Goal: Transaction & Acquisition: Download file/media

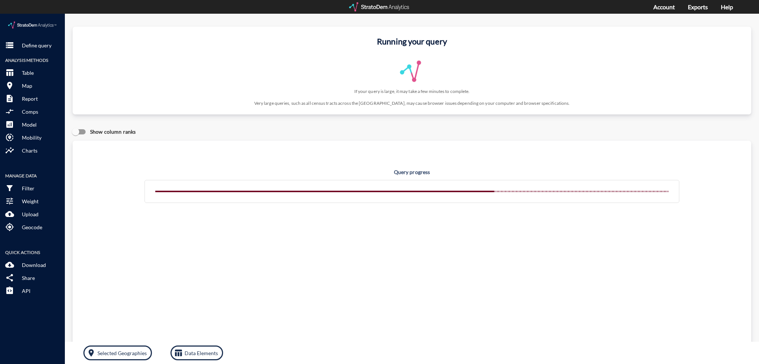
click div "Show column ranks"
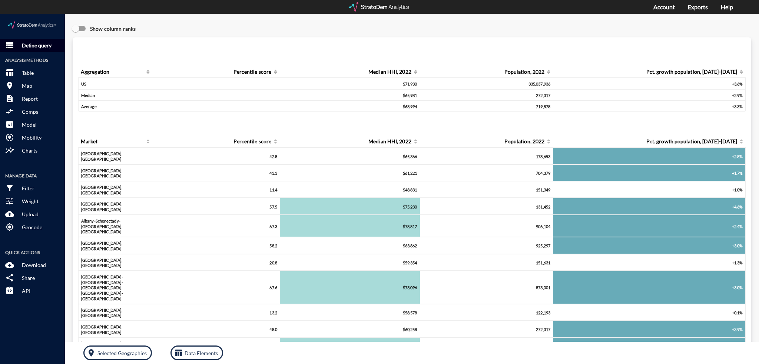
click button "storage Define query"
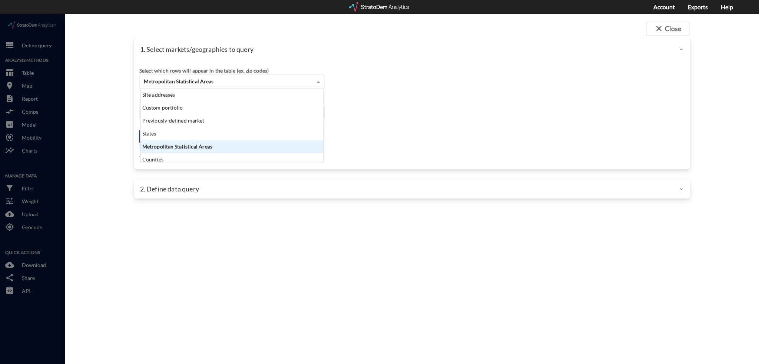
click span "Metropolitan Statistical Areas"
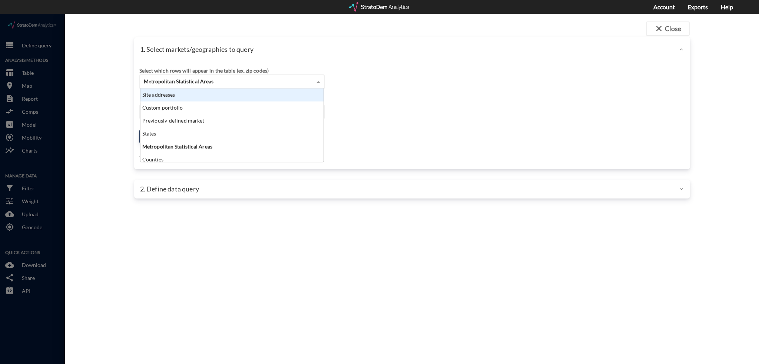
click div "Site addresses"
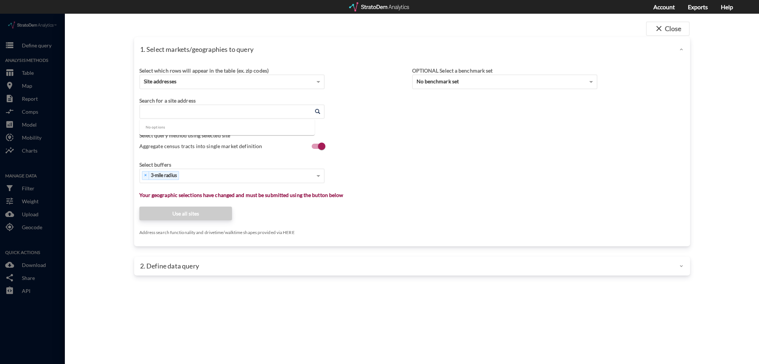
click input "Enter an address"
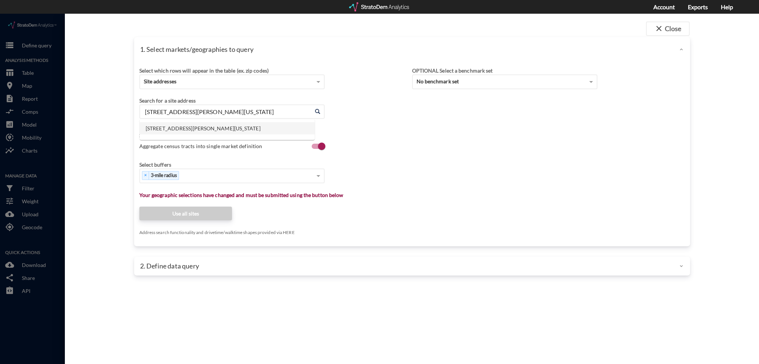
click li "[STREET_ADDRESS][PERSON_NAME][US_STATE]"
type input "[STREET_ADDRESS][PERSON_NAME][US_STATE]"
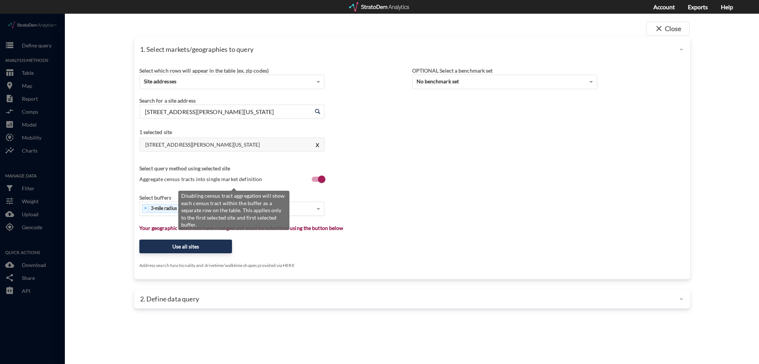
click span "Aggregate census tracts into single market definition"
click input "Aggregate census tracts into single market definition"
checkbox input "true"
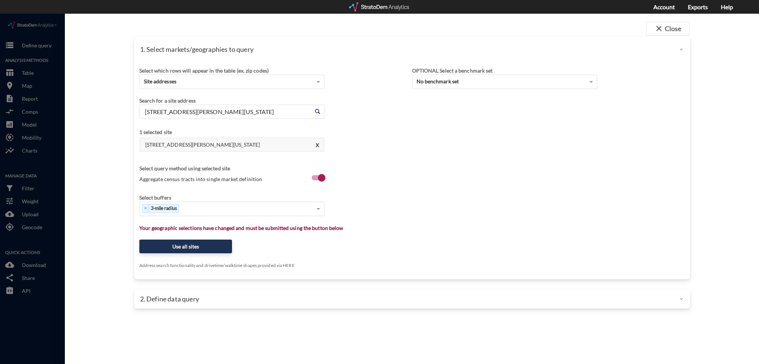
click div "Search for a site address Enter an address [STREET_ADDRESS][PERSON_NAME][US_STA…"
click div "× 3-mile radius"
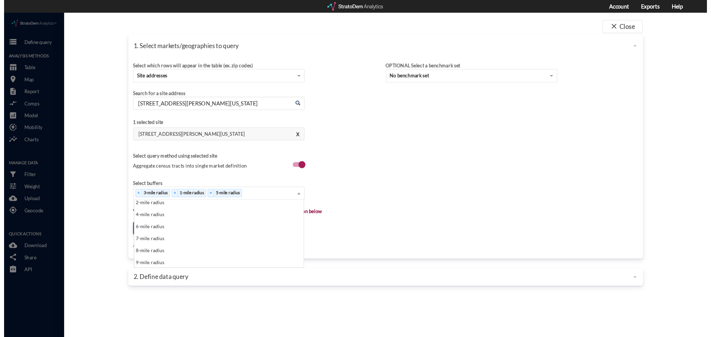
scroll to position [30, 0]
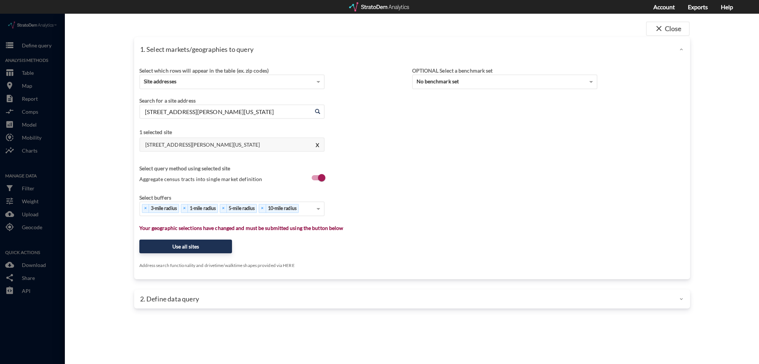
click p "Your geographic selections have changed and must be submitted using the button …"
click button "Use all sites"
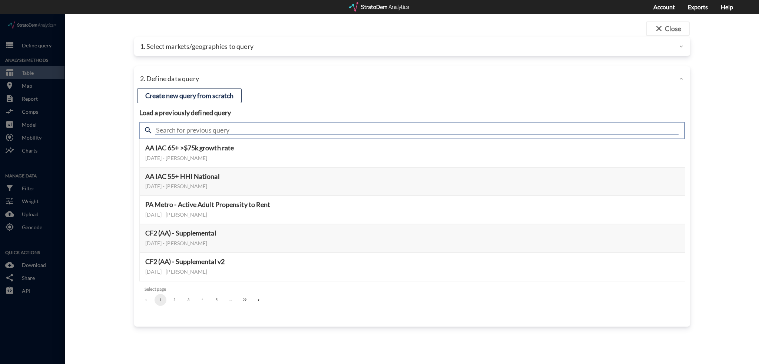
click input "text"
type input "housing demand"
click input "housing demand"
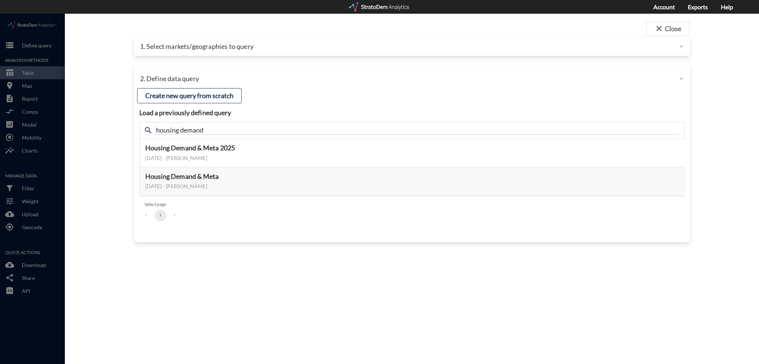
click ul "1"
click button "Select this query"
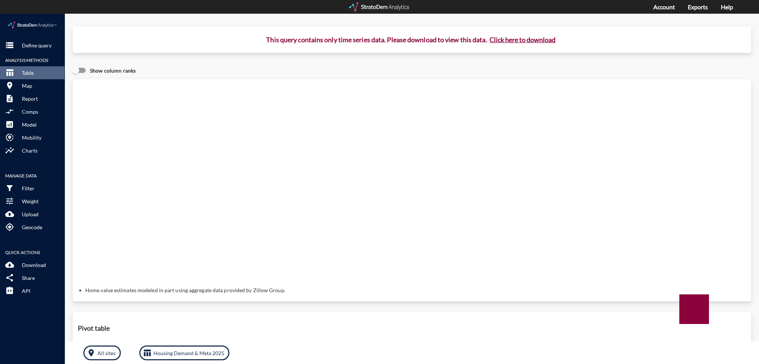
click button "Click here to download"
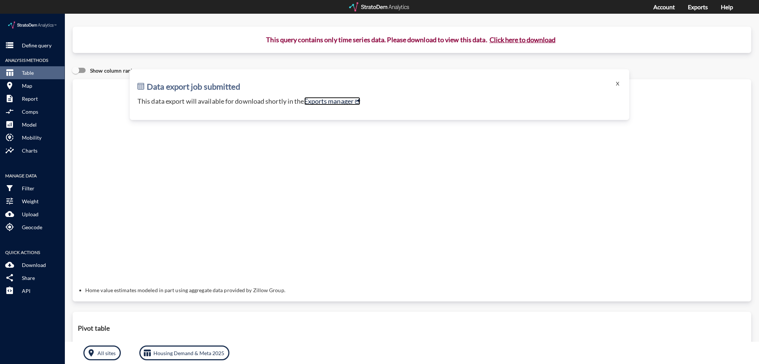
click link "Exports manager"
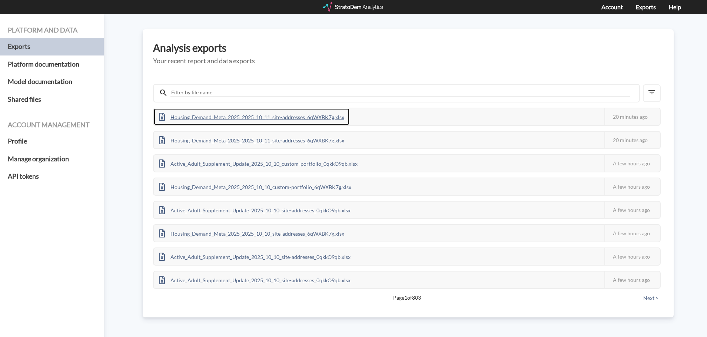
click at [251, 113] on div "Housing_Demand_Meta_2025_2025_10_11_site-addresses_6qWXBK7g.xlsx" at bounding box center [252, 117] width 196 height 17
